Goal: Task Accomplishment & Management: Manage account settings

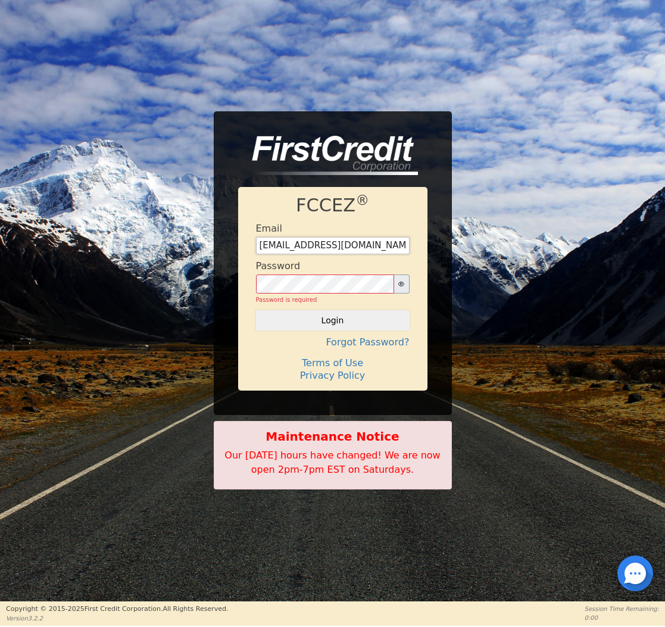
type input "[EMAIL_ADDRESS][DOMAIN_NAME]"
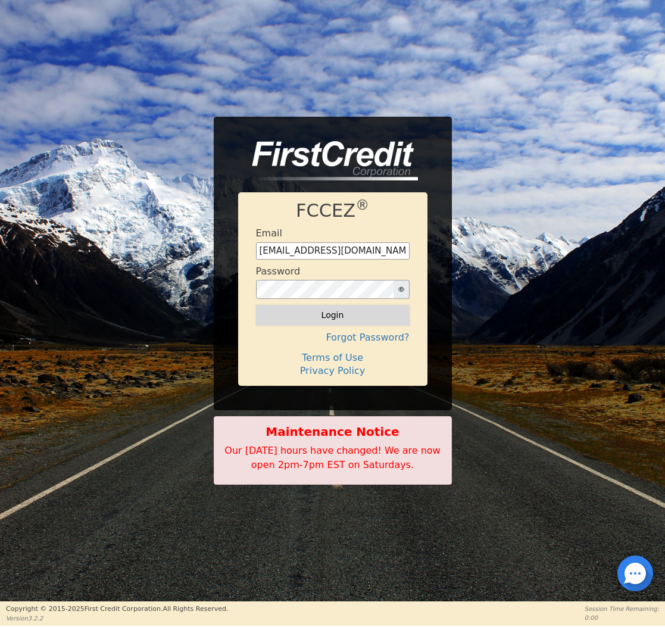
click at [330, 317] on button "Login" at bounding box center [333, 315] width 154 height 20
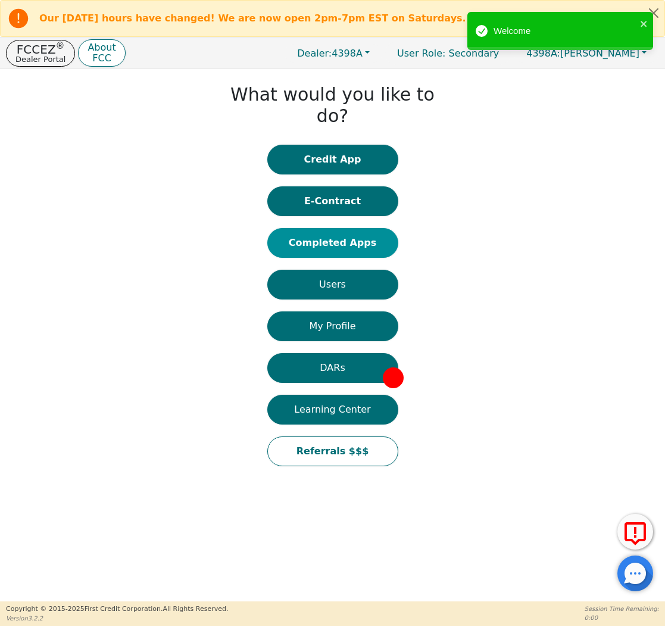
click at [377, 228] on button "Completed Apps" at bounding box center [332, 243] width 131 height 30
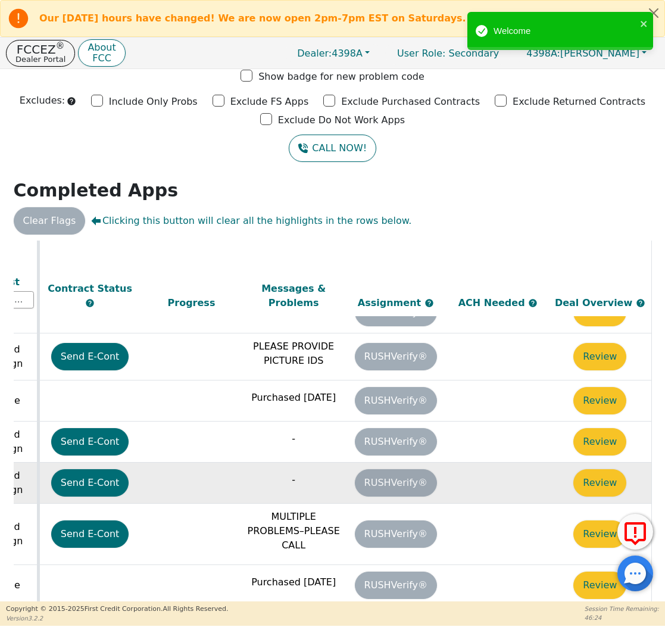
scroll to position [365, 667]
click at [566, 462] on td "Review" at bounding box center [600, 482] width 102 height 41
click at [592, 469] on button "Review" at bounding box center [599, 482] width 53 height 27
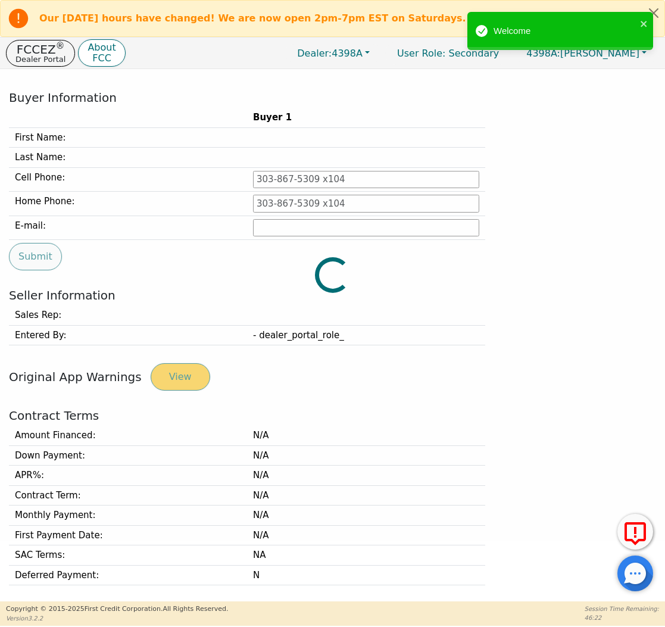
type input "[PHONE_NUMBER]"
type input "[PERSON_NAME][EMAIL_ADDRESS][PERSON_NAME][DOMAIN_NAME]"
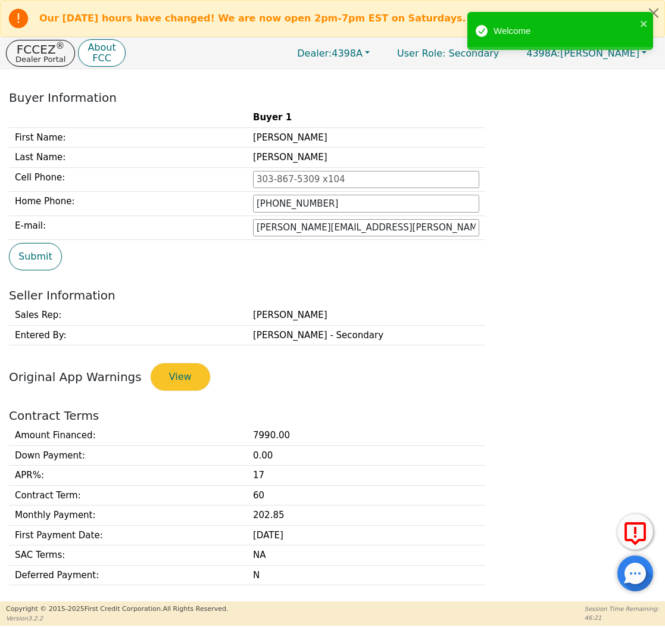
scroll to position [321, 0]
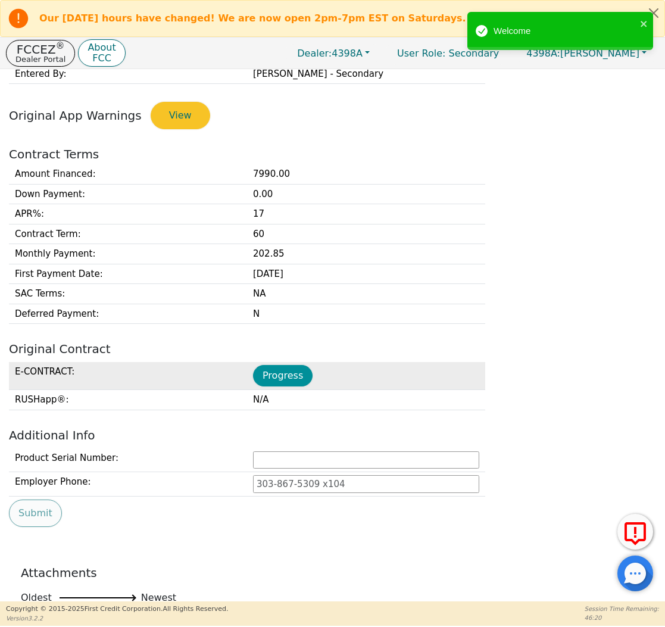
click at [281, 371] on button "Progress" at bounding box center [283, 375] width 60 height 21
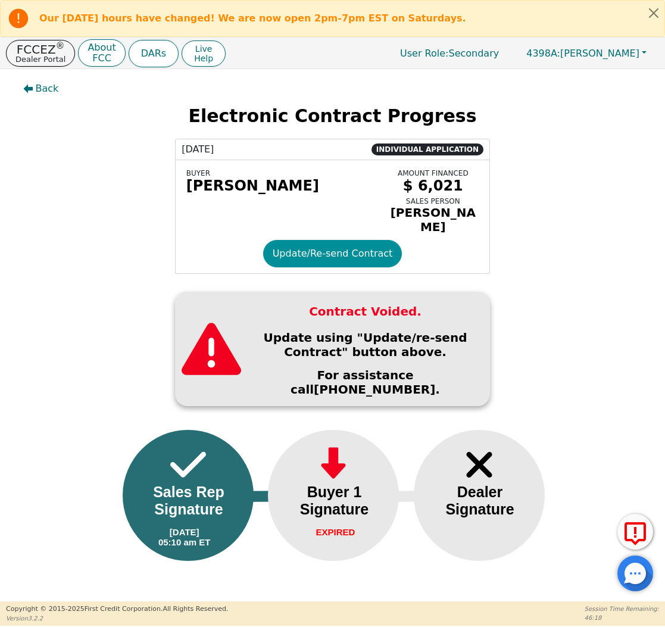
click at [315, 250] on button "Update/Re-send Contract" at bounding box center [332, 253] width 139 height 27
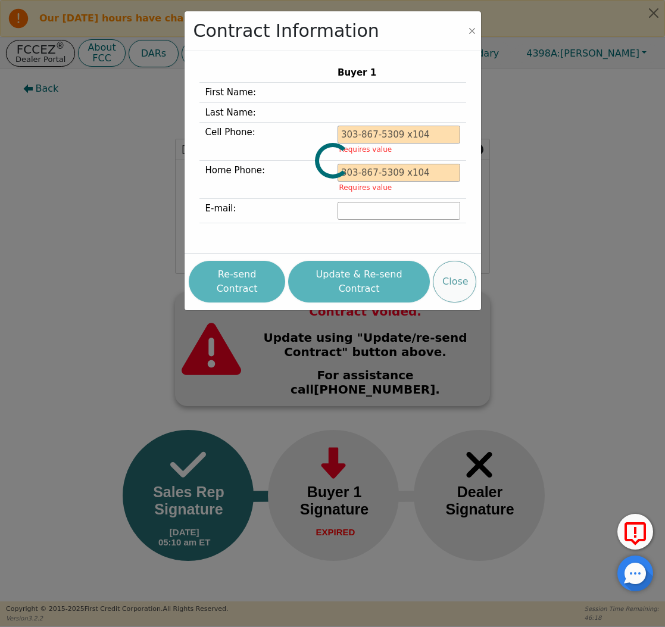
type input "[PHONE_NUMBER]"
type input "[PERSON_NAME][EMAIL_ADDRESS][PERSON_NAME][DOMAIN_NAME]"
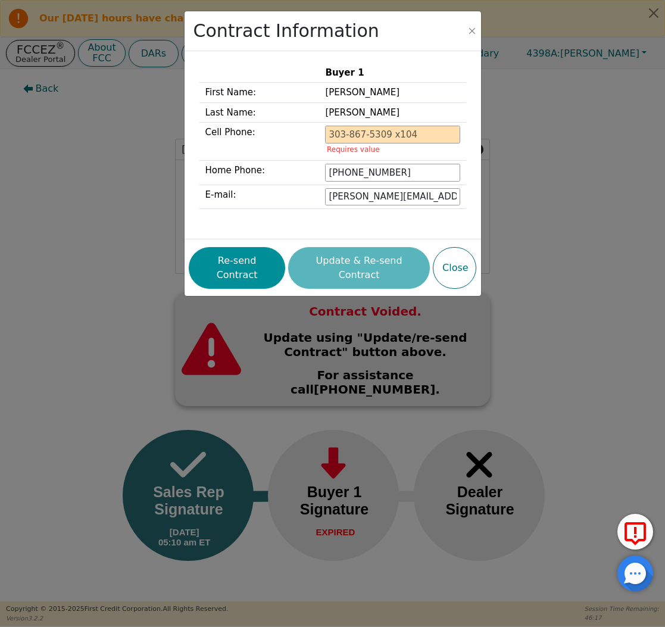
click at [264, 264] on button "Re-send Contract" at bounding box center [237, 268] width 96 height 42
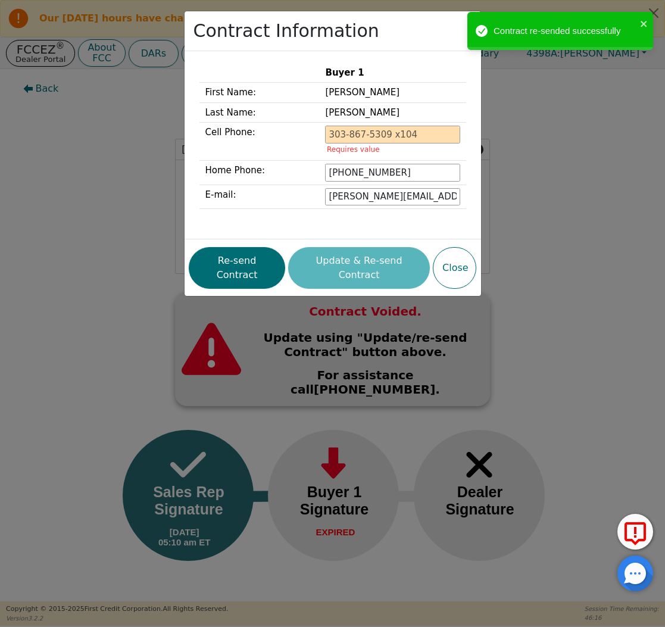
click at [74, 166] on div "Contract Information Buyer 1 First Name: [PERSON_NAME] Last Name: [PERSON_NAME]…" at bounding box center [332, 313] width 665 height 627
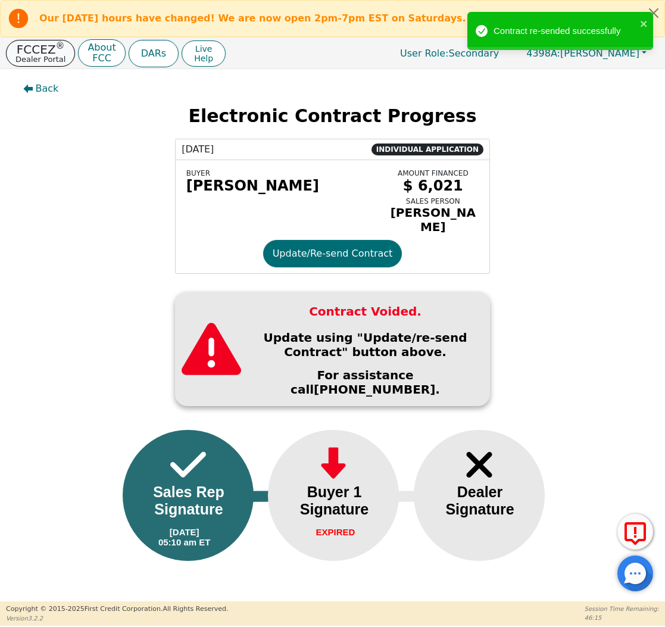
click at [51, 64] on button "FCCEZ ® Dealer Portal" at bounding box center [40, 53] width 69 height 27
